Goal: Information Seeking & Learning: Check status

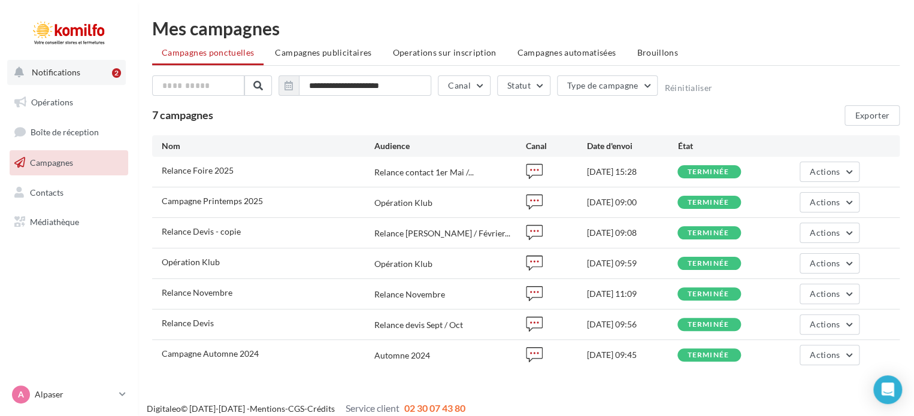
click at [74, 71] on span "Notifications" at bounding box center [56, 72] width 49 height 10
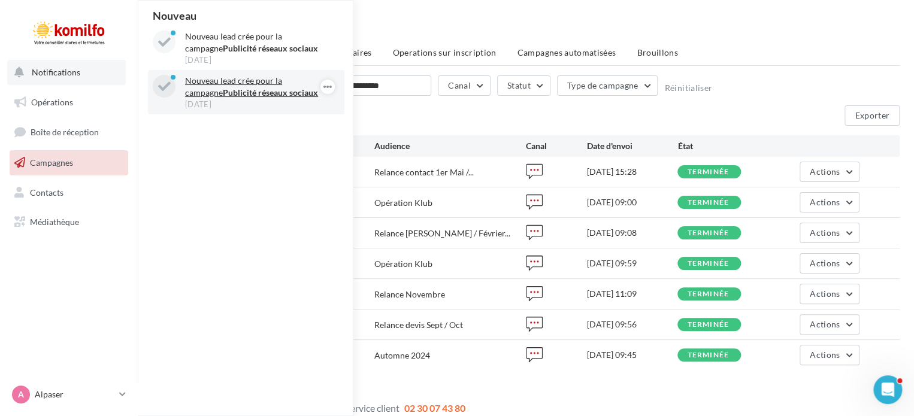
click at [231, 90] on strong "Publicité réseaux sociaux" at bounding box center [270, 92] width 95 height 10
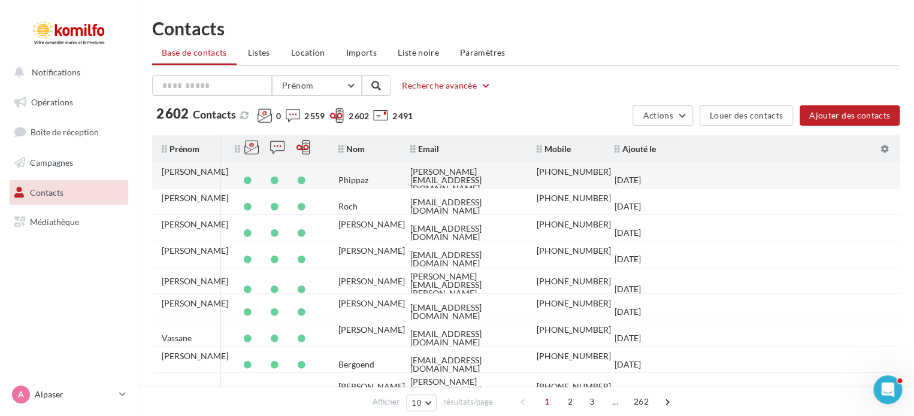
click at [450, 174] on div "[PERSON_NAME][EMAIL_ADDRESS][DOMAIN_NAME]" at bounding box center [463, 180] width 107 height 25
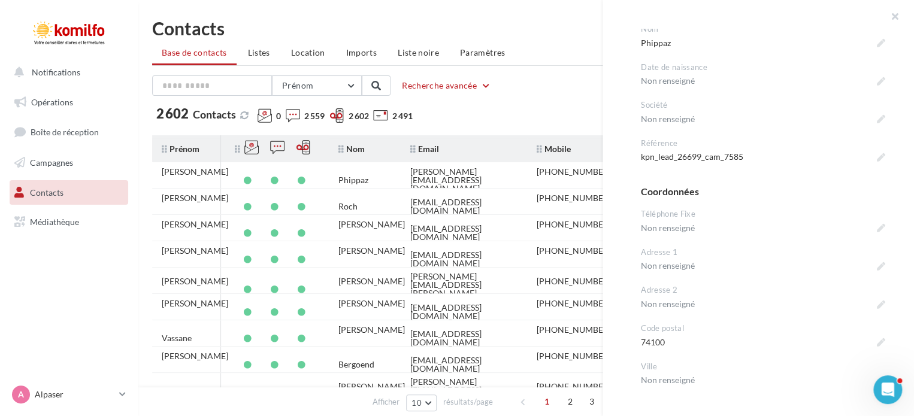
scroll to position [338, 0]
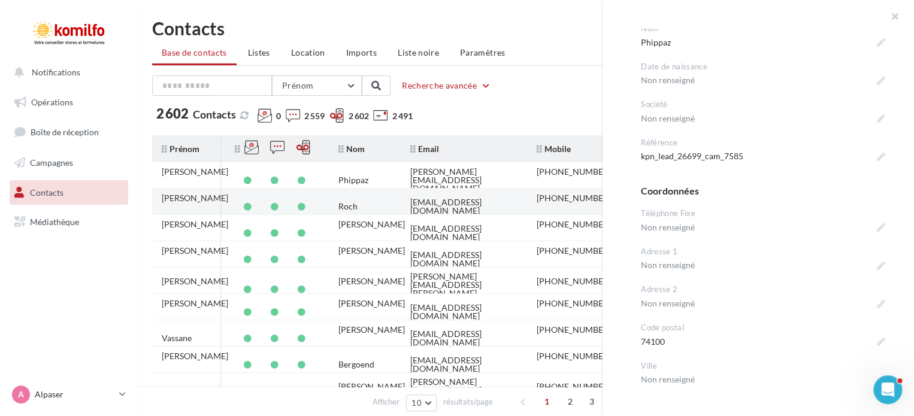
click at [470, 198] on div "[EMAIL_ADDRESS][DOMAIN_NAME]" at bounding box center [463, 206] width 107 height 17
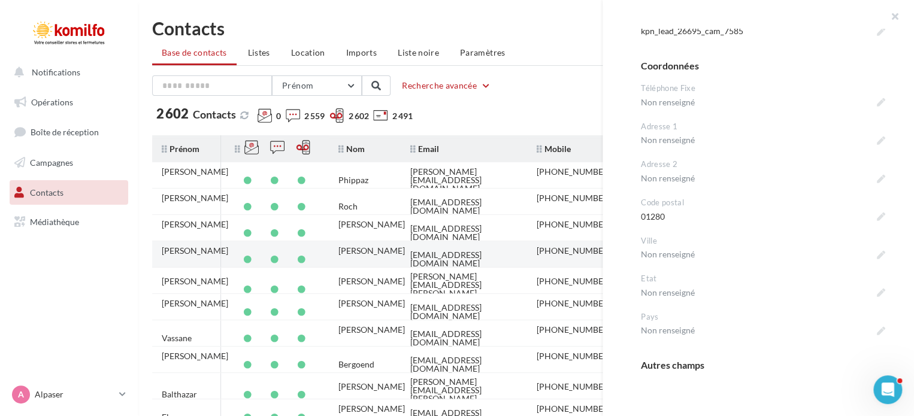
scroll to position [89, 0]
